Goal: Check status: Check status

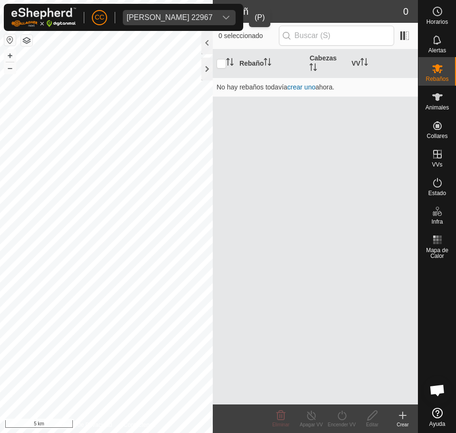
click at [166, 21] on span "[PERSON_NAME] 22967" at bounding box center [170, 17] width 94 height 15
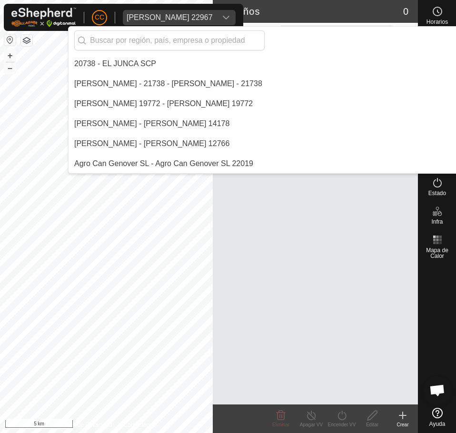
scroll to position [1598, 0]
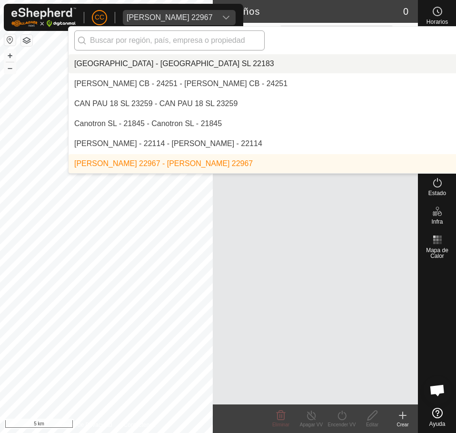
click at [132, 37] on input "text" at bounding box center [169, 40] width 190 height 20
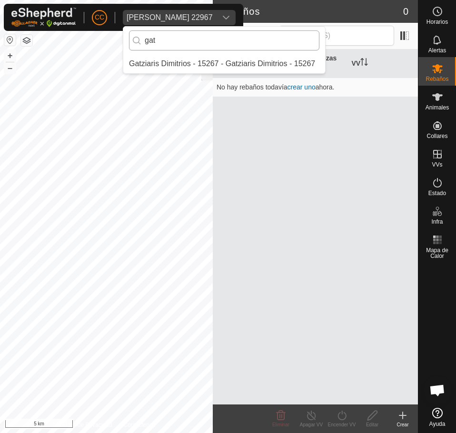
scroll to position [0, 0]
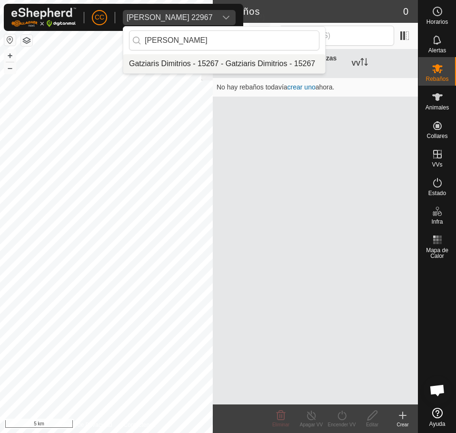
type input "[PERSON_NAME]"
click at [204, 66] on li "Gatziaris Dimitrios - 15267 - Gatziaris Dimitrios - 15267" at bounding box center [224, 63] width 202 height 19
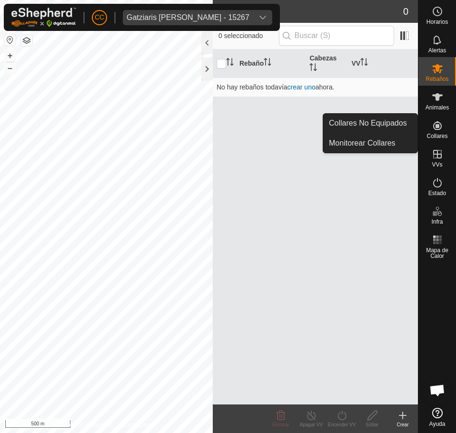
click at [440, 130] on icon at bounding box center [436, 125] width 11 height 11
click at [356, 114] on link "Collares No Equipados" at bounding box center [370, 123] width 94 height 19
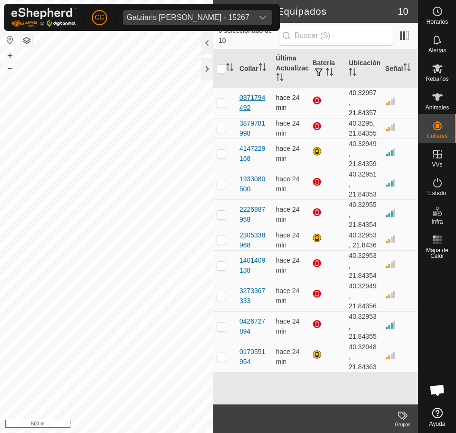
click at [243, 108] on div "0371794492" at bounding box center [253, 103] width 29 height 20
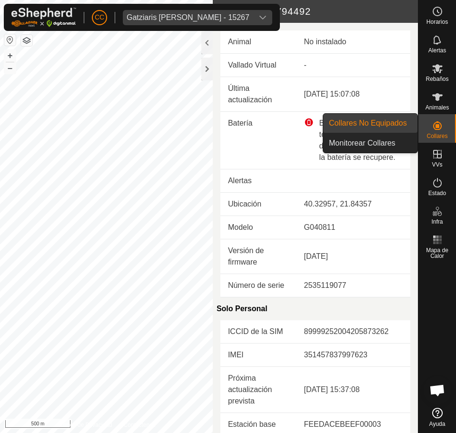
click at [449, 132] on div "Collares" at bounding box center [437, 128] width 38 height 29
click at [390, 129] on link "Collares No Equipados" at bounding box center [370, 123] width 94 height 19
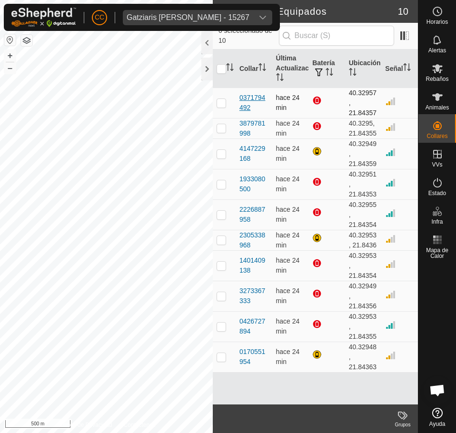
click at [241, 102] on div "0371794492" at bounding box center [253, 103] width 29 height 20
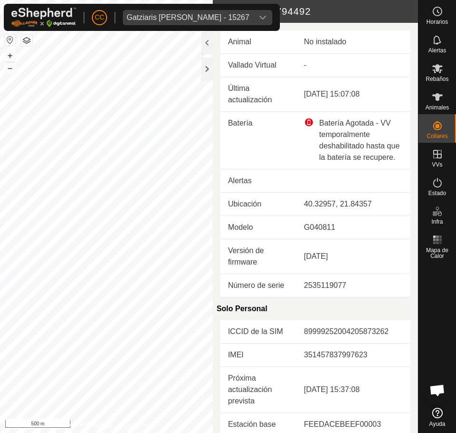
scroll to position [305, 0]
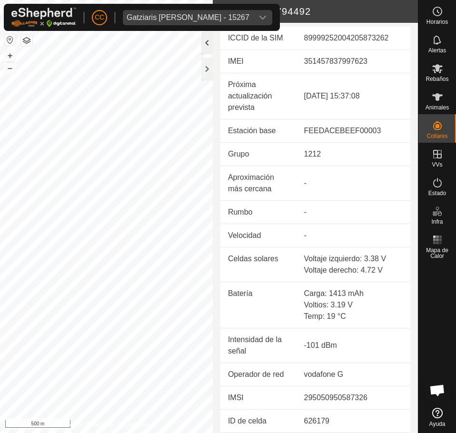
click at [210, 39] on div at bounding box center [206, 42] width 11 height 23
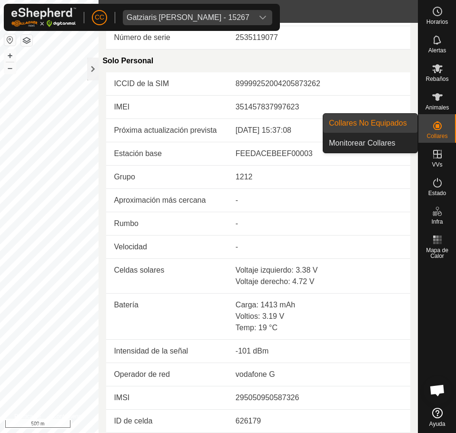
click at [429, 128] on es-neckbands-svg-icon at bounding box center [436, 125] width 17 height 15
click at [395, 123] on link "Collares No Equipados" at bounding box center [370, 123] width 94 height 19
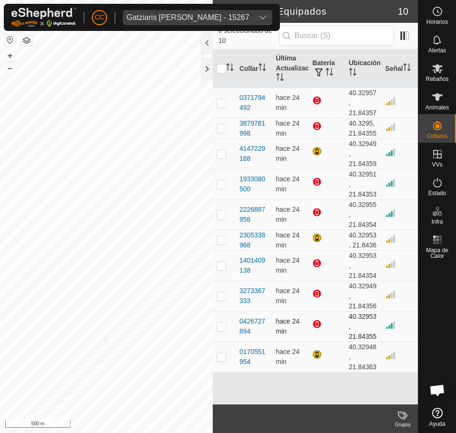
scroll to position [68, 0]
click at [246, 367] on div "0170551954" at bounding box center [253, 357] width 29 height 20
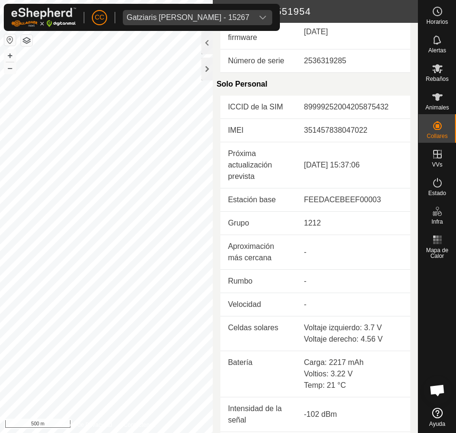
scroll to position [259, 0]
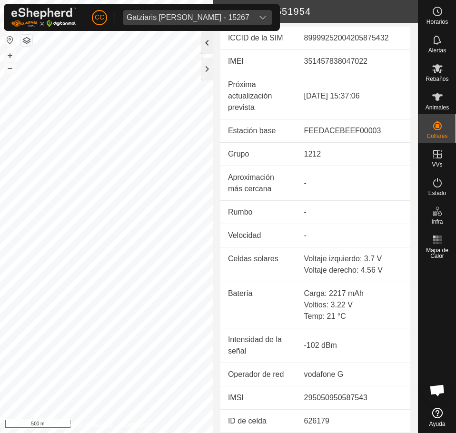
click at [210, 44] on div at bounding box center [206, 42] width 11 height 23
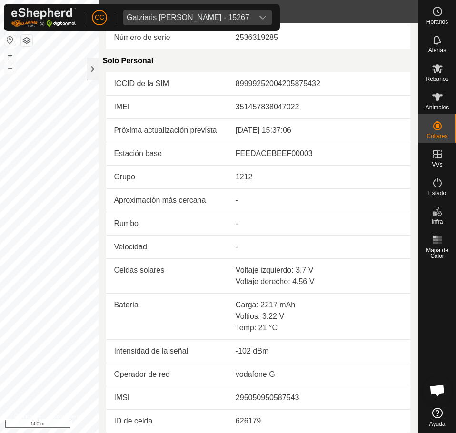
scroll to position [191, 0]
click at [90, 64] on div at bounding box center [92, 69] width 11 height 23
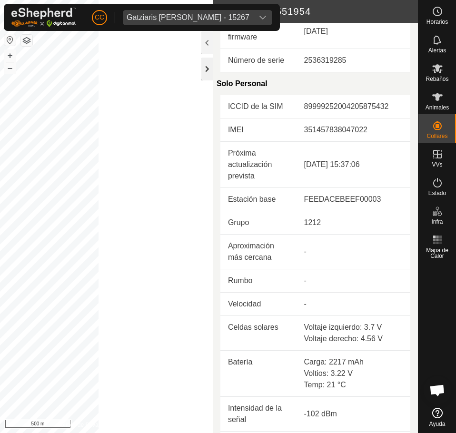
scroll to position [259, 0]
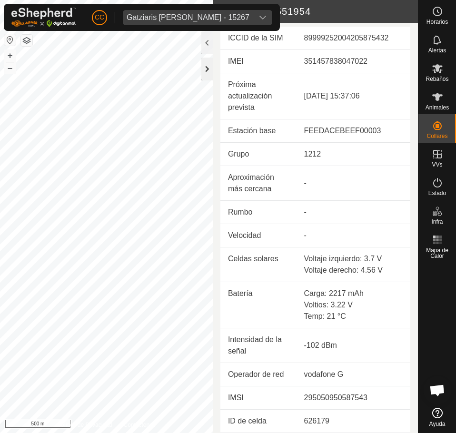
click at [206, 66] on div at bounding box center [206, 69] width 11 height 23
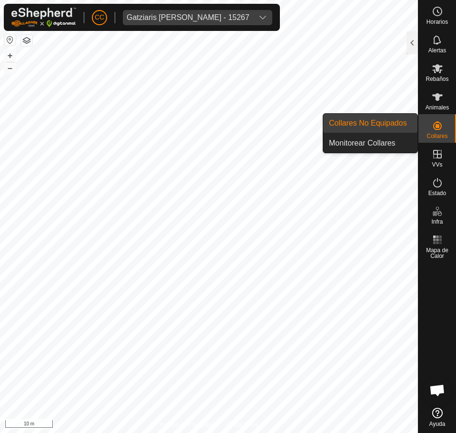
click at [389, 125] on link "Collares No Equipados" at bounding box center [370, 123] width 94 height 19
click at [396, 118] on link "Collares No Equipados" at bounding box center [370, 123] width 94 height 19
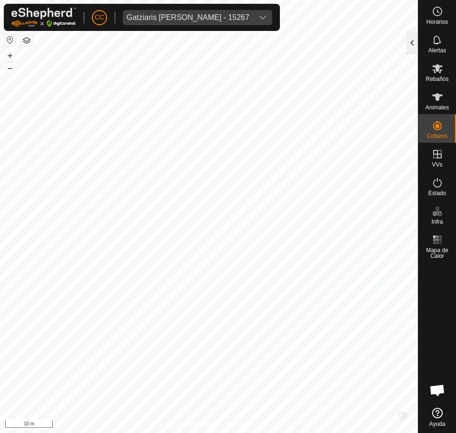
click at [412, 35] on div at bounding box center [411, 42] width 11 height 23
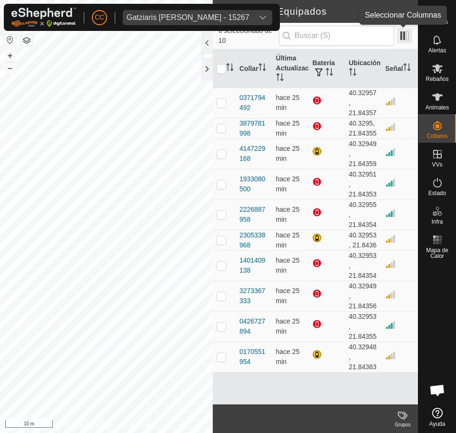
click at [403, 34] on span at bounding box center [404, 35] width 15 height 15
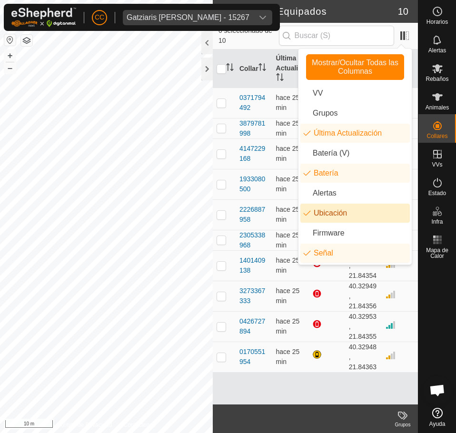
click at [332, 214] on li "Ubicación" at bounding box center [354, 213] width 109 height 19
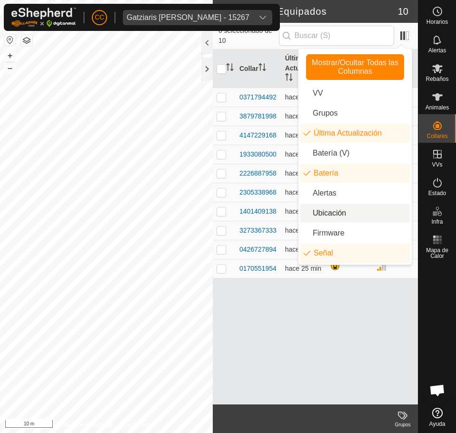
click at [332, 214] on li "Ubicación" at bounding box center [354, 213] width 109 height 19
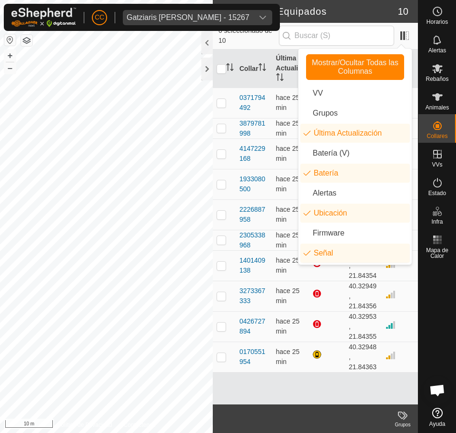
click at [350, 400] on div "Collar Última Actualización Batería Ubicación Señal 0371794492 hace 25 min 40.3…" at bounding box center [315, 226] width 205 height 355
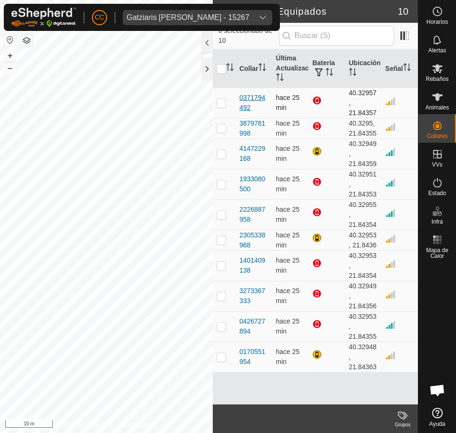
click at [249, 104] on div "0371794492" at bounding box center [253, 103] width 29 height 20
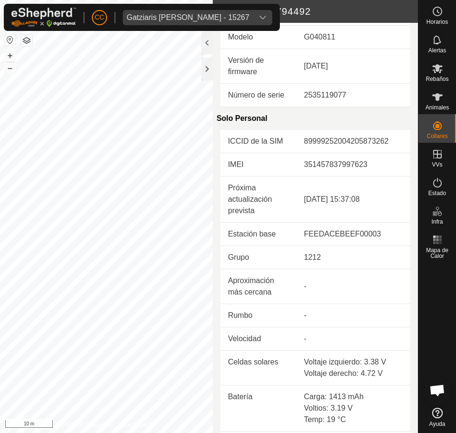
scroll to position [305, 0]
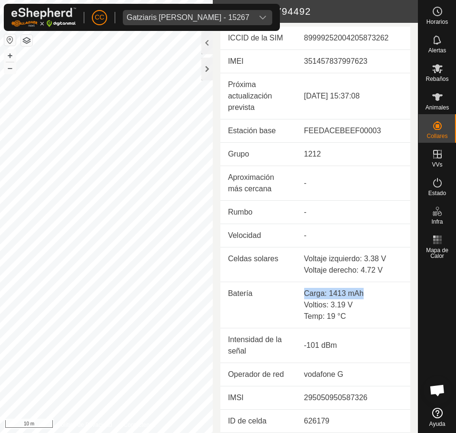
drag, startPoint x: 300, startPoint y: 295, endPoint x: 359, endPoint y: 297, distance: 59.0
click at [359, 297] on td "Carga: 1413 mAh Voltios: 3.19 V Temp: 19 °C" at bounding box center [353, 305] width 114 height 46
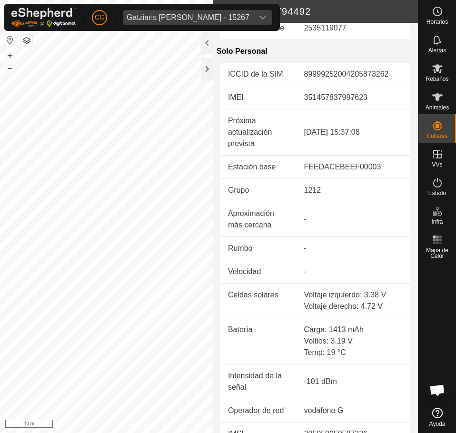
click at [349, 358] on div "Temp: 19 °C" at bounding box center [353, 352] width 98 height 11
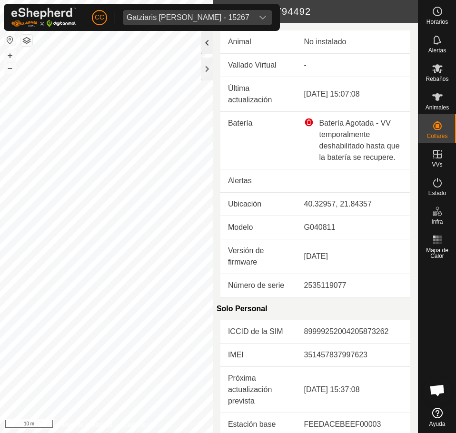
click at [208, 45] on div at bounding box center [206, 42] width 11 height 23
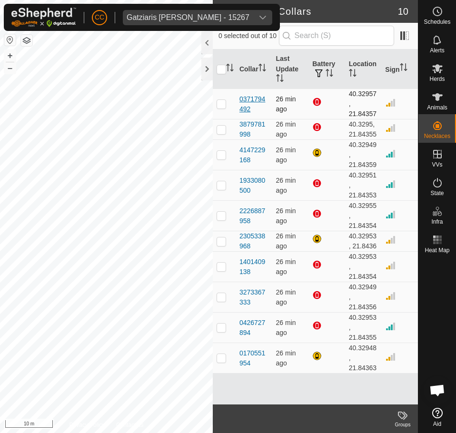
click at [256, 106] on font "0371794492" at bounding box center [252, 104] width 26 height 18
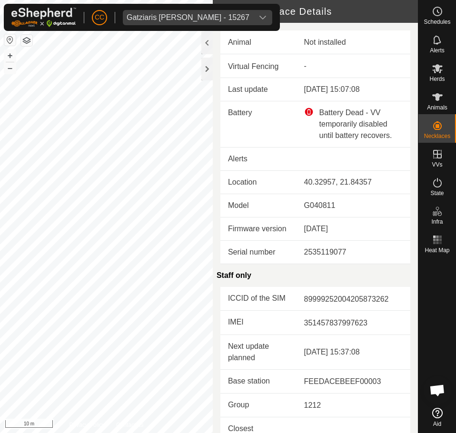
scroll to position [266, 0]
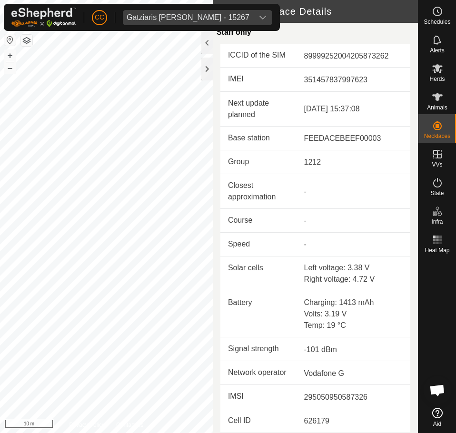
drag, startPoint x: 315, startPoint y: 2, endPoint x: 238, endPoint y: 61, distance: 97.7
click at [235, 75] on font "IMEI" at bounding box center [236, 79] width 16 height 8
